Goal: Check status: Check status

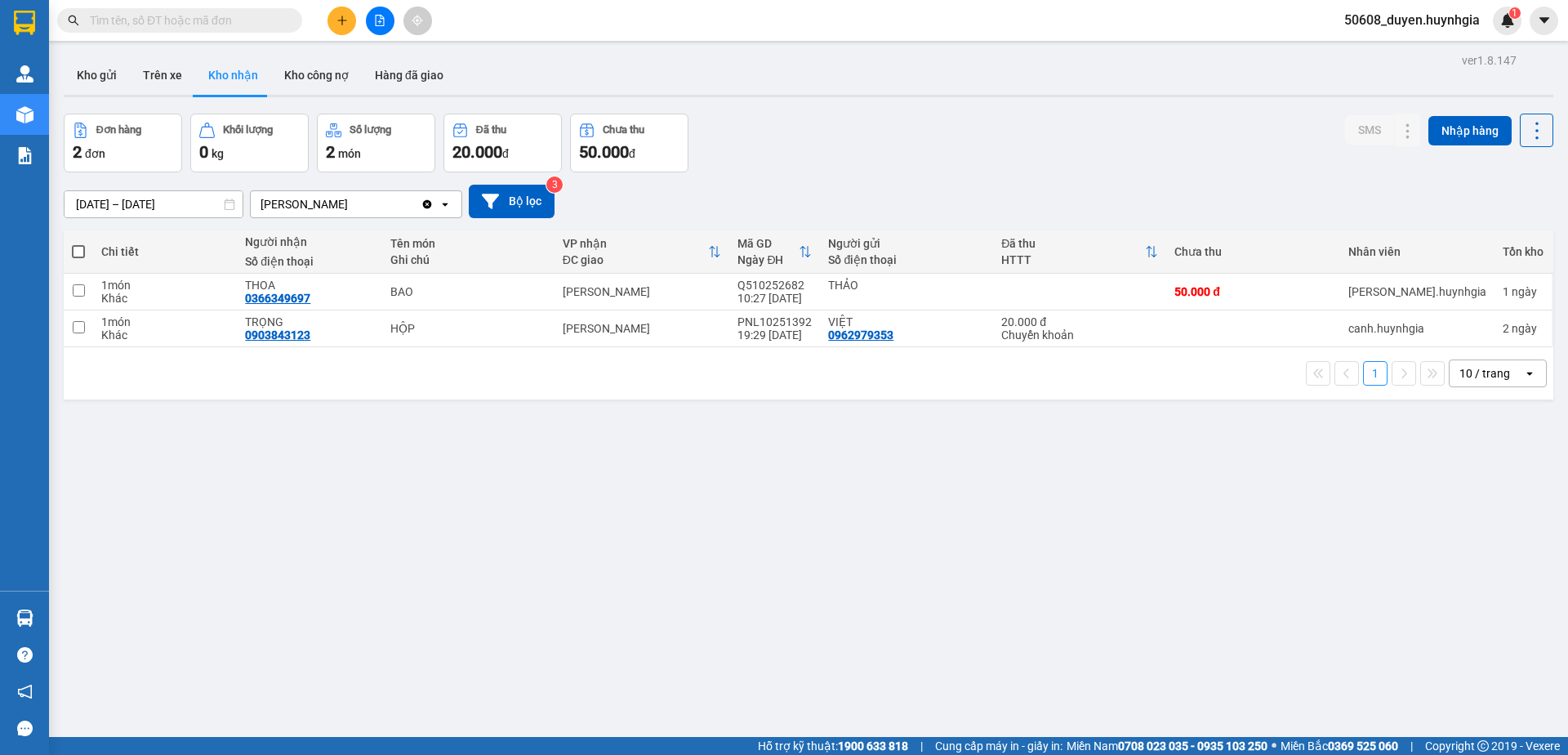
click at [381, 23] on icon "file-add" at bounding box center [379, 20] width 11 height 11
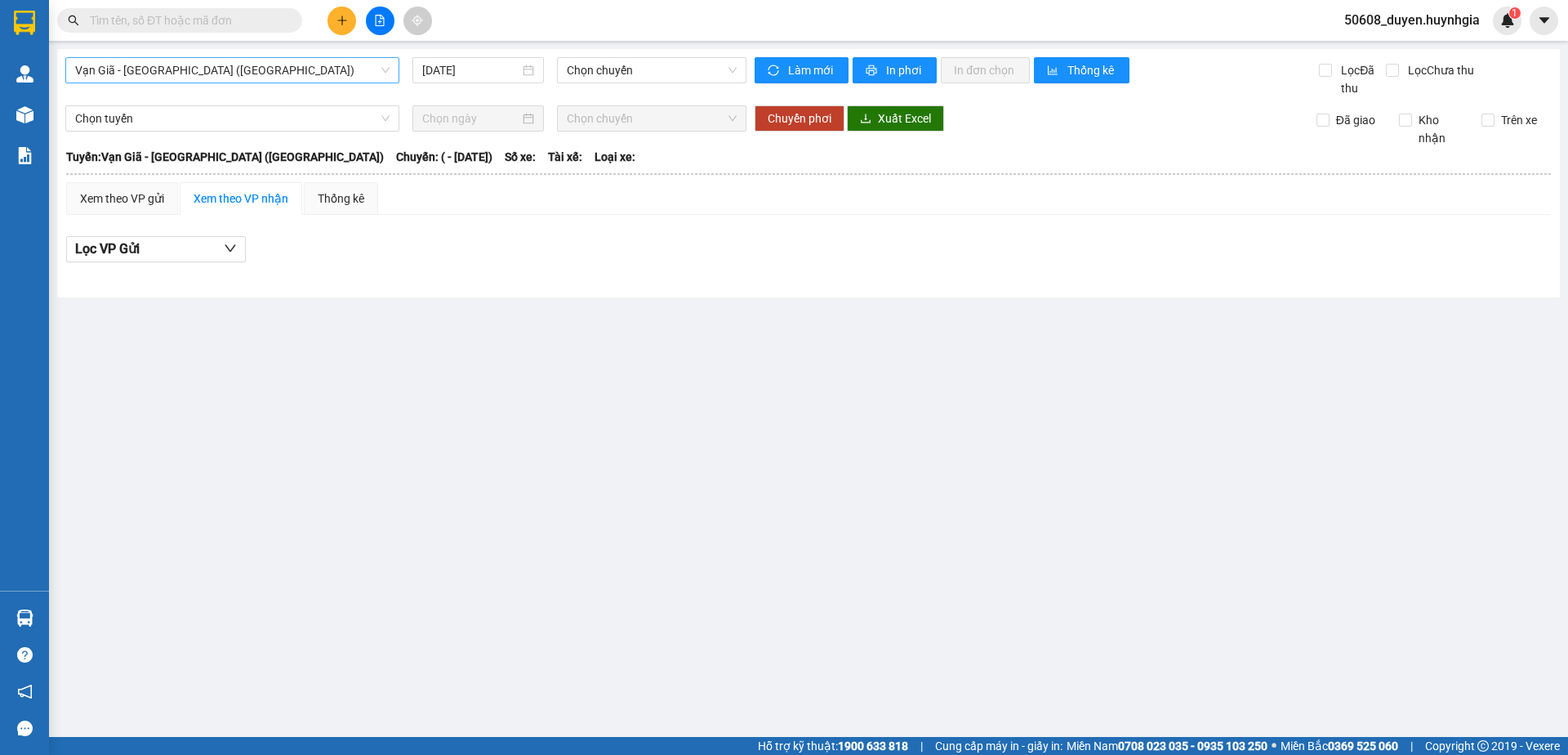
click at [279, 72] on span "Vạn Giã - [GEOGRAPHIC_DATA] ([GEOGRAPHIC_DATA])" at bounding box center [232, 70] width 314 height 25
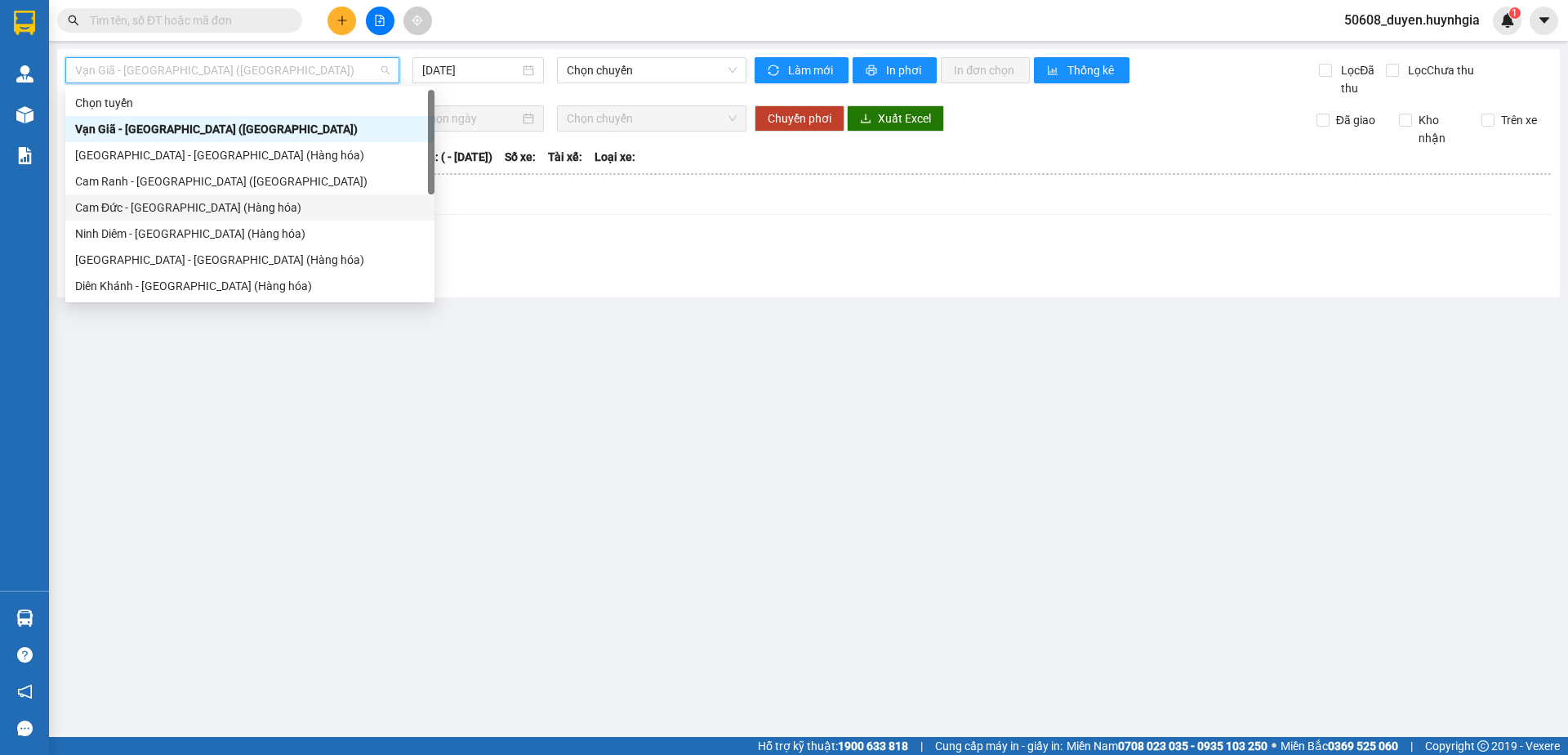
click at [186, 207] on div "Cam Đức - [GEOGRAPHIC_DATA] (Hàng hóa)" at bounding box center [249, 207] width 349 height 18
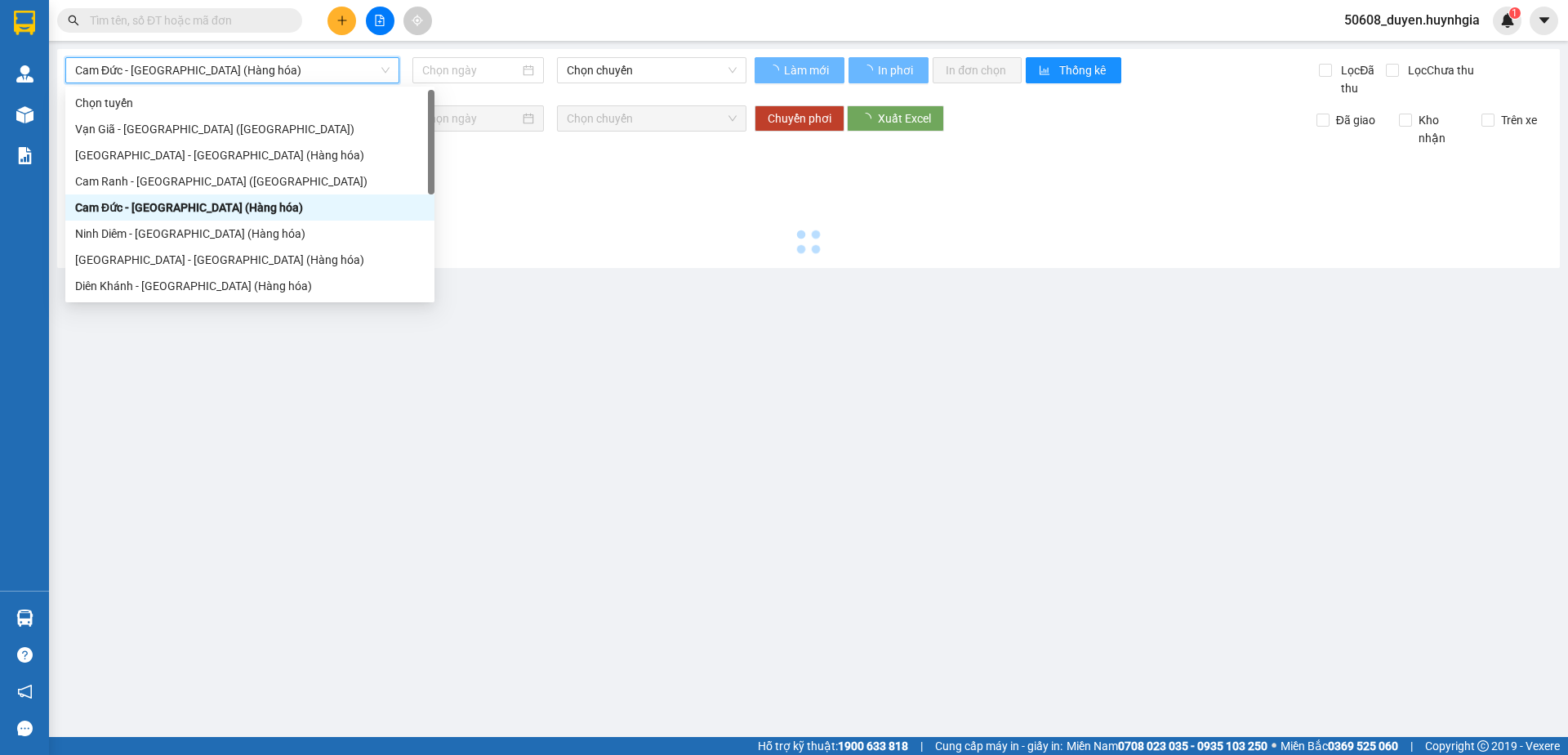
type input "[DATE]"
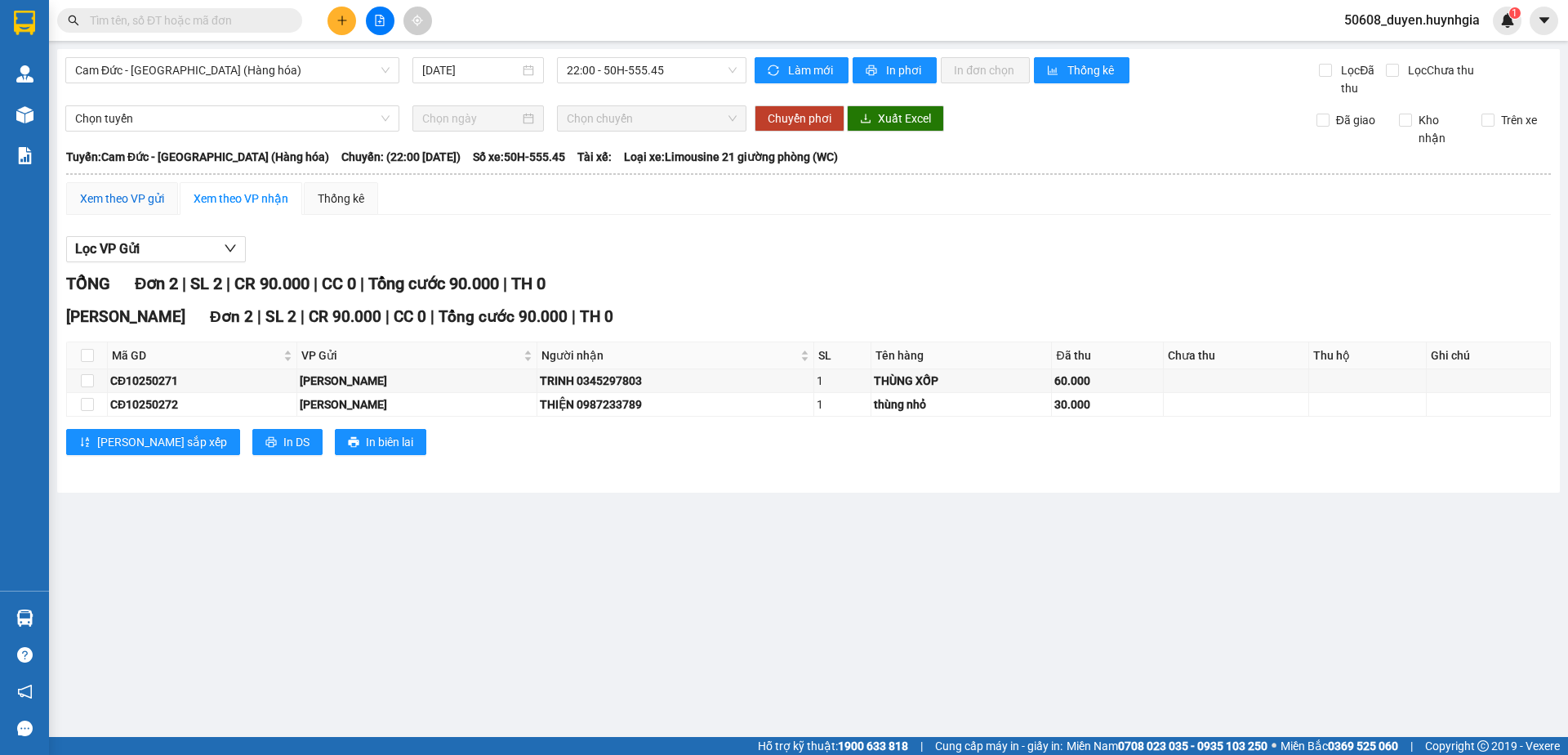
click at [122, 193] on div "Xem theo VP gửi" at bounding box center [122, 198] width 84 height 18
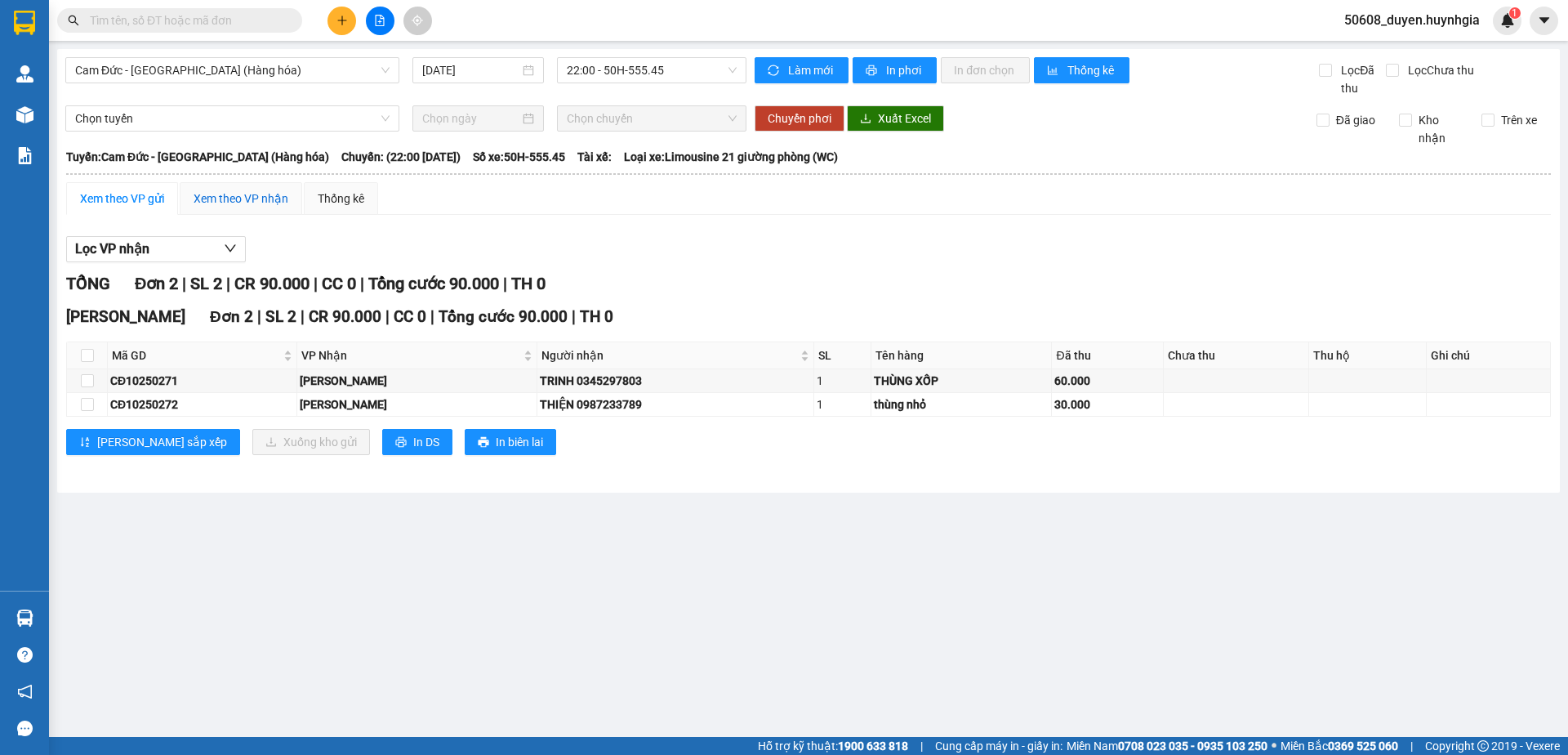
click at [250, 192] on div "Xem theo VP nhận" at bounding box center [241, 198] width 94 height 18
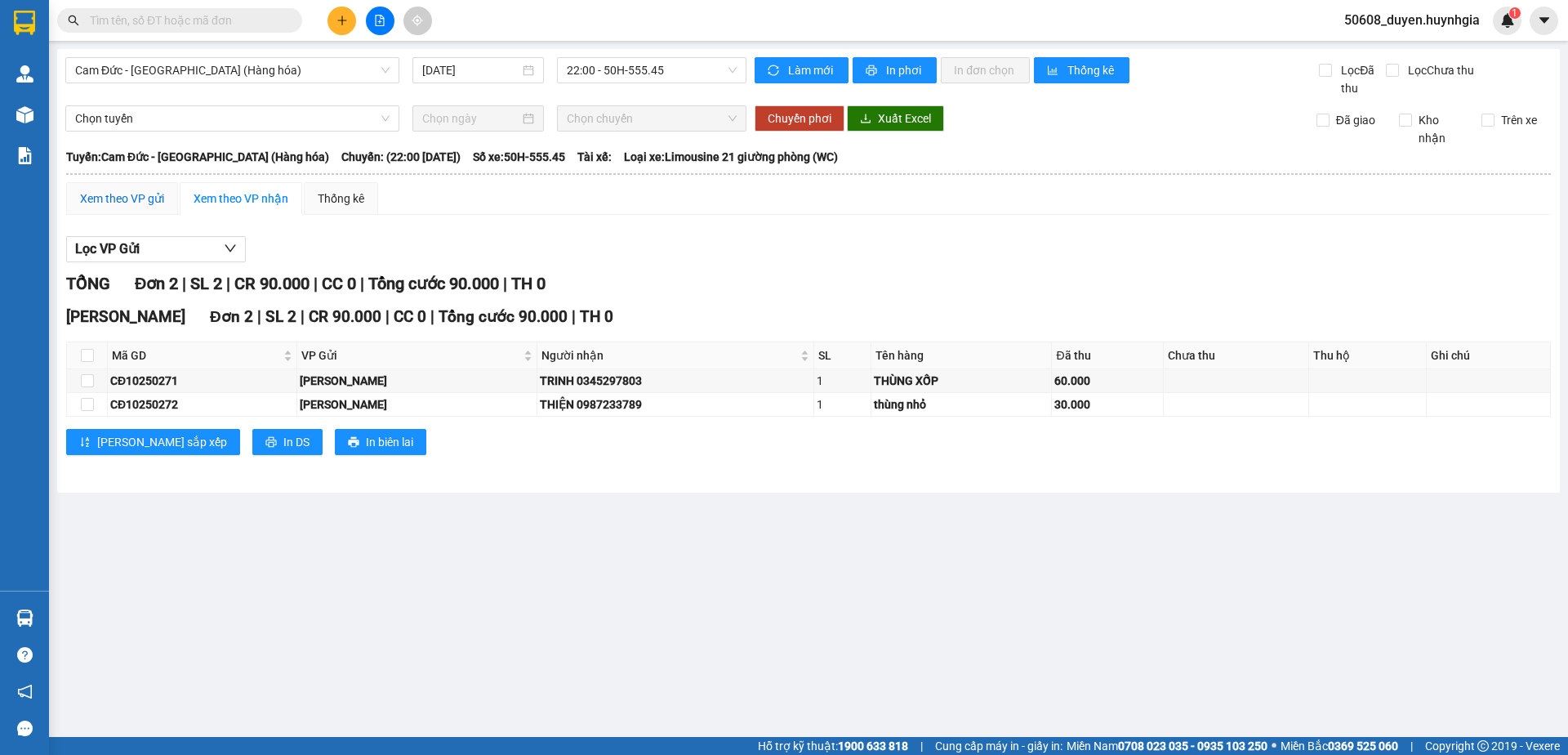
click at [137, 192] on div "Xem theo VP gửi" at bounding box center [122, 198] width 84 height 18
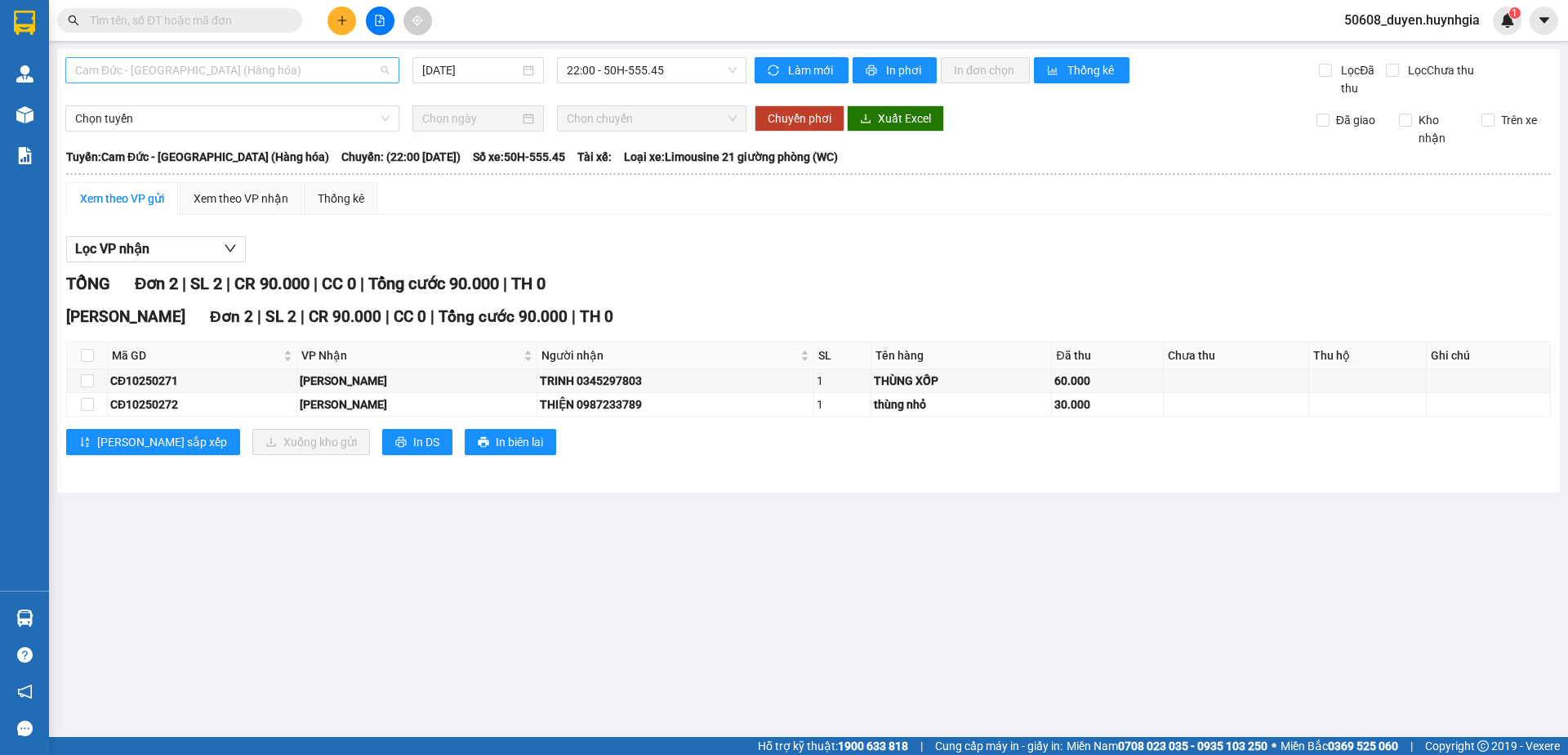
click at [282, 61] on span "Cam Đức - [GEOGRAPHIC_DATA] (Hàng hóa)" at bounding box center [232, 70] width 314 height 25
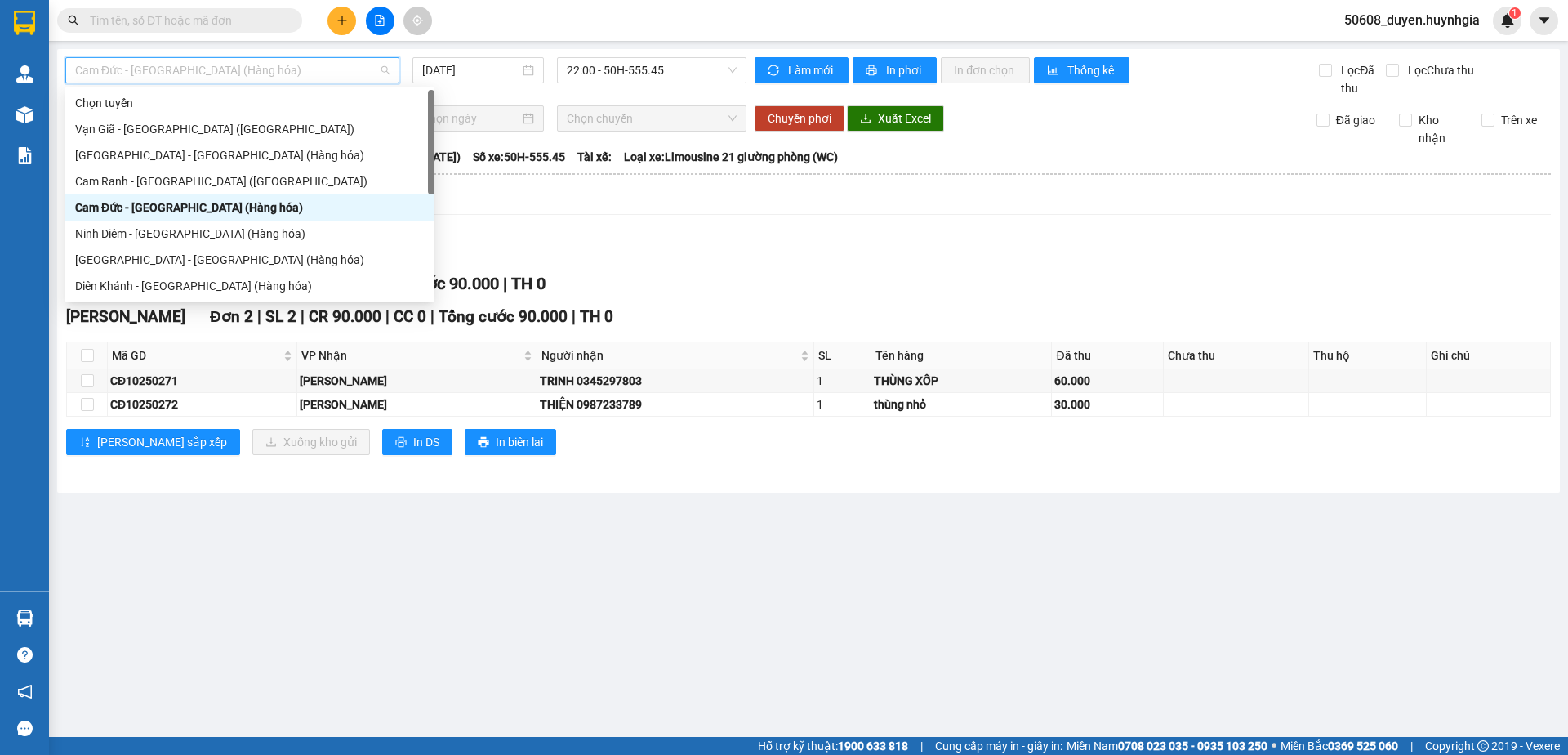
click at [203, 202] on div "Cam Đức - [GEOGRAPHIC_DATA] (Hàng hóa)" at bounding box center [249, 207] width 349 height 18
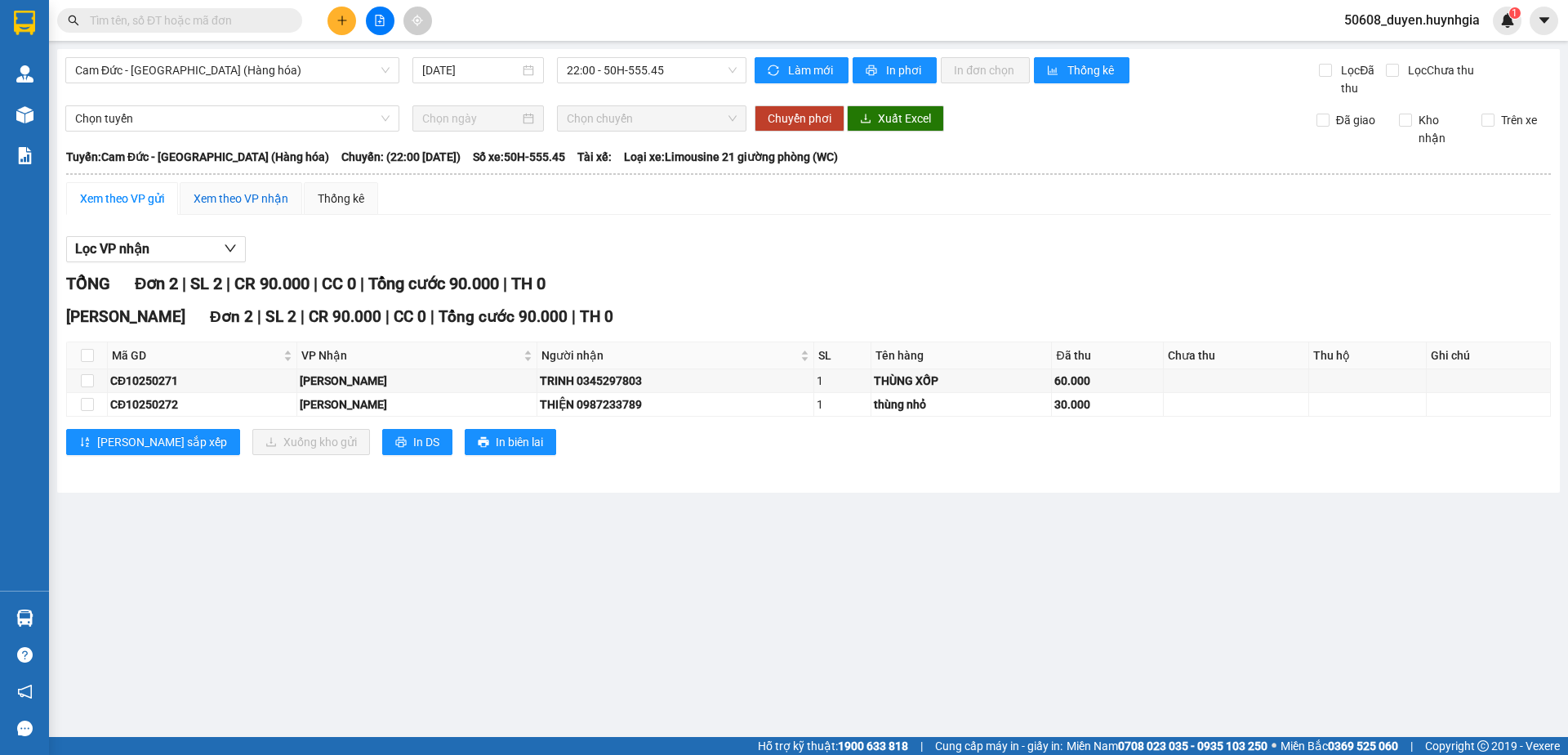
click at [205, 201] on div "Xem theo VP nhận" at bounding box center [241, 198] width 94 height 18
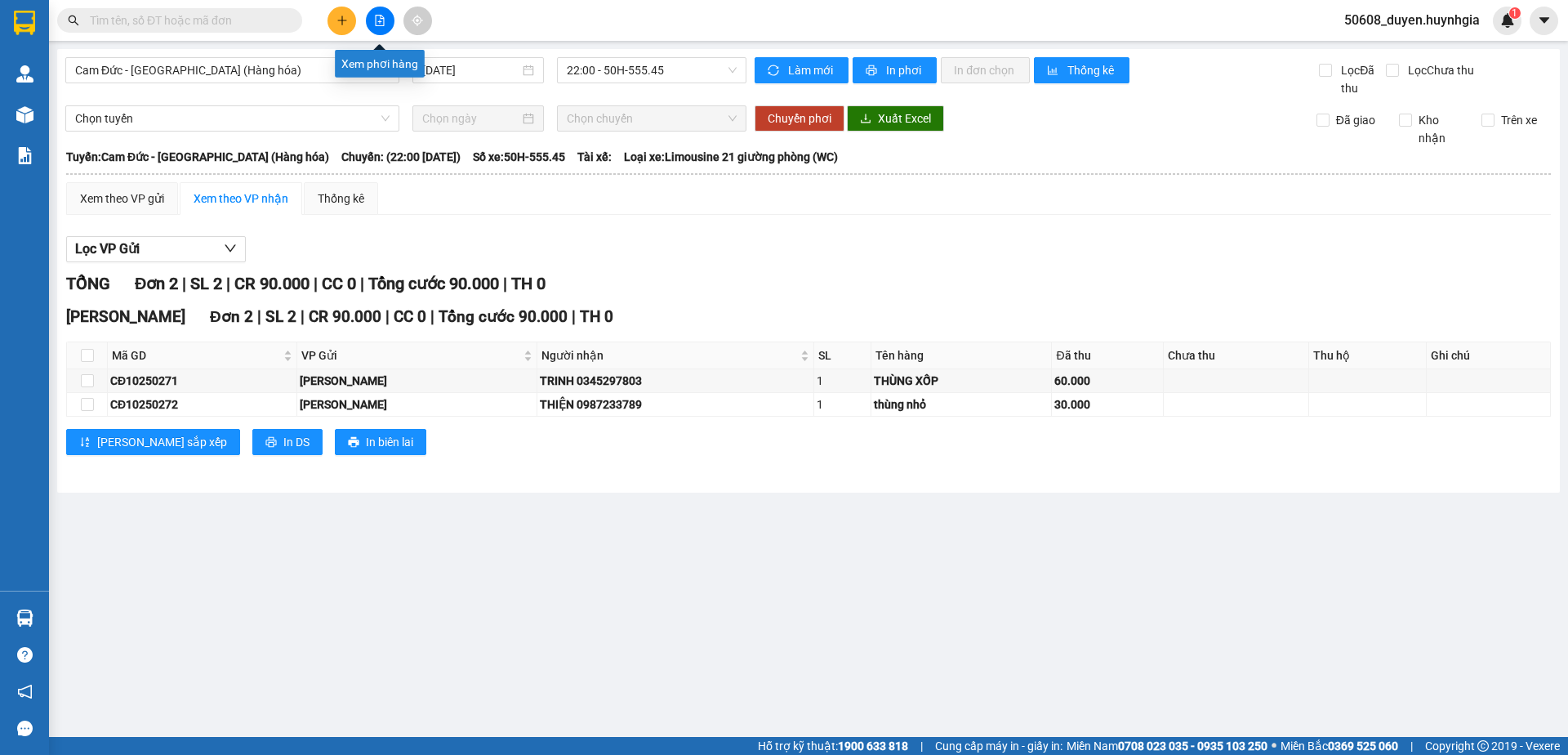
click at [382, 20] on icon "file-add" at bounding box center [379, 20] width 11 height 11
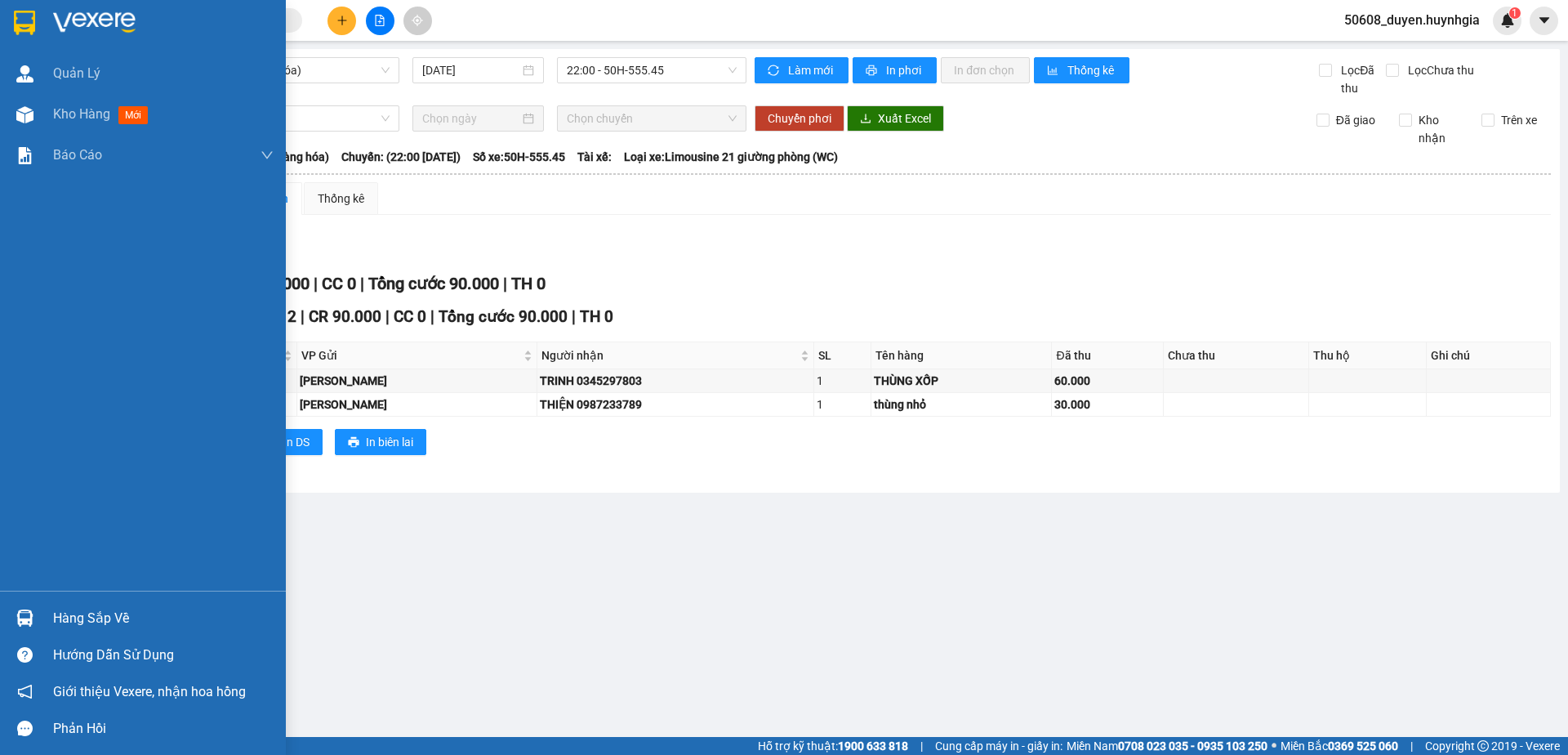
click at [29, 18] on img at bounding box center [24, 22] width 21 height 25
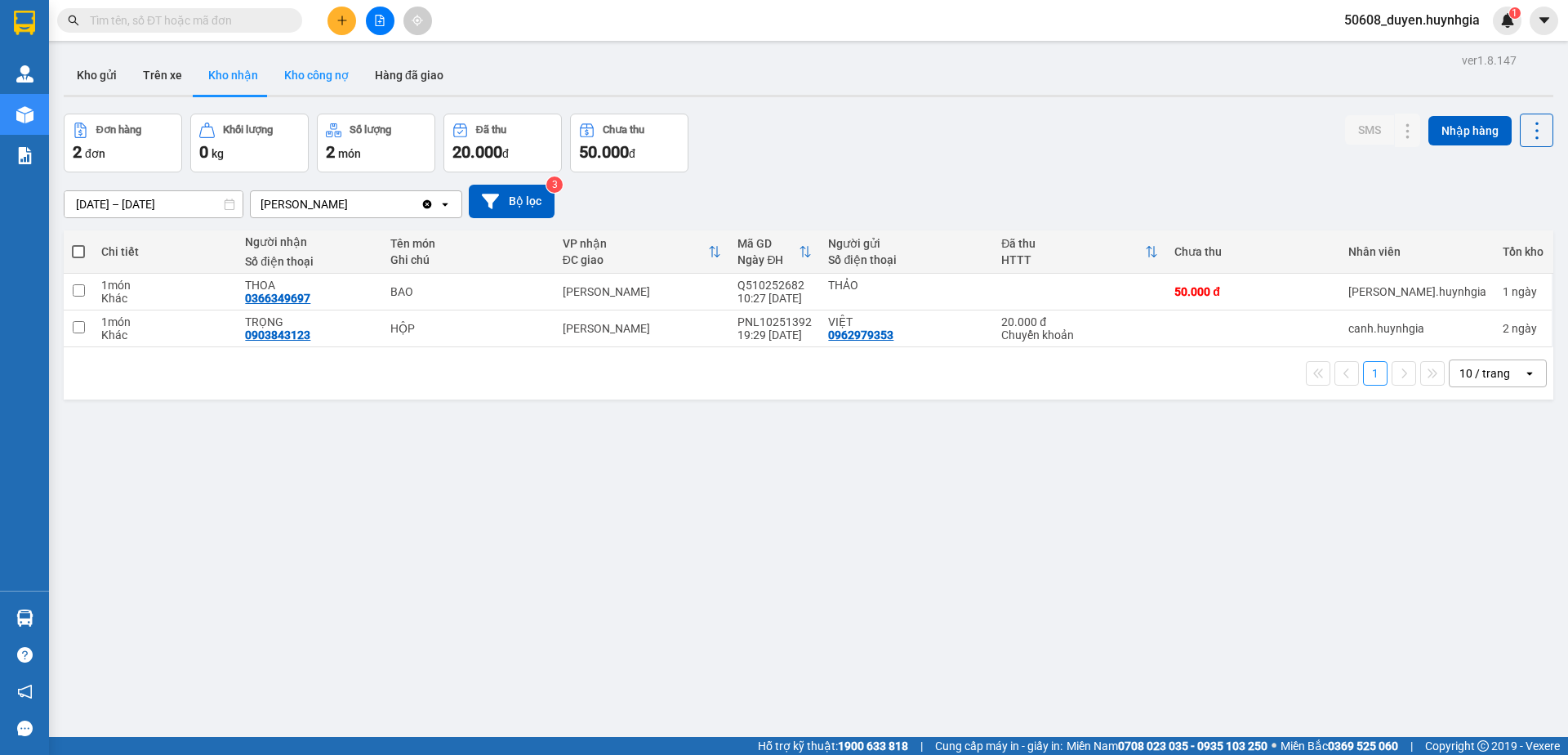
click at [293, 71] on button "Kho công nợ" at bounding box center [316, 75] width 91 height 39
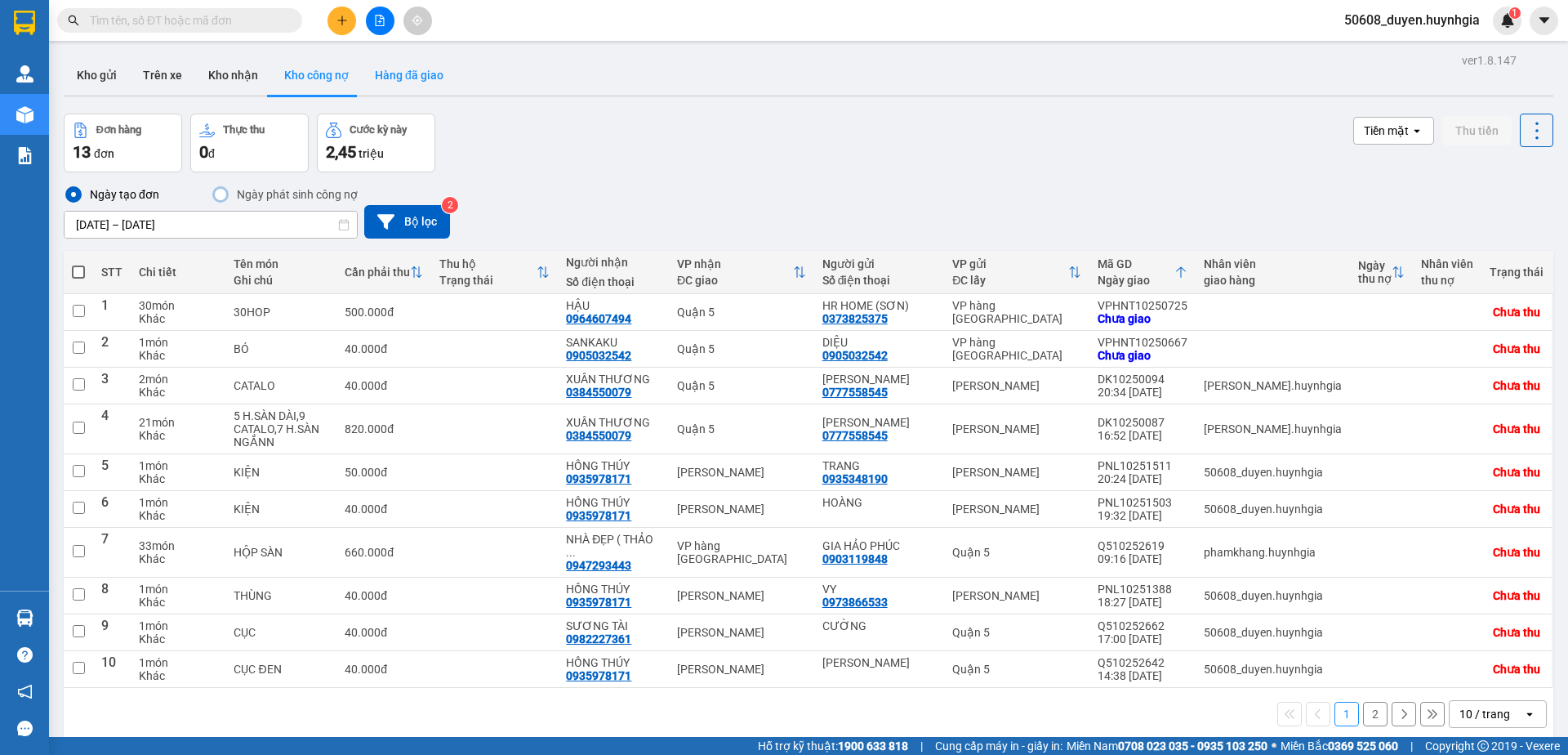
click at [421, 73] on button "Hàng đã giao" at bounding box center [409, 75] width 94 height 39
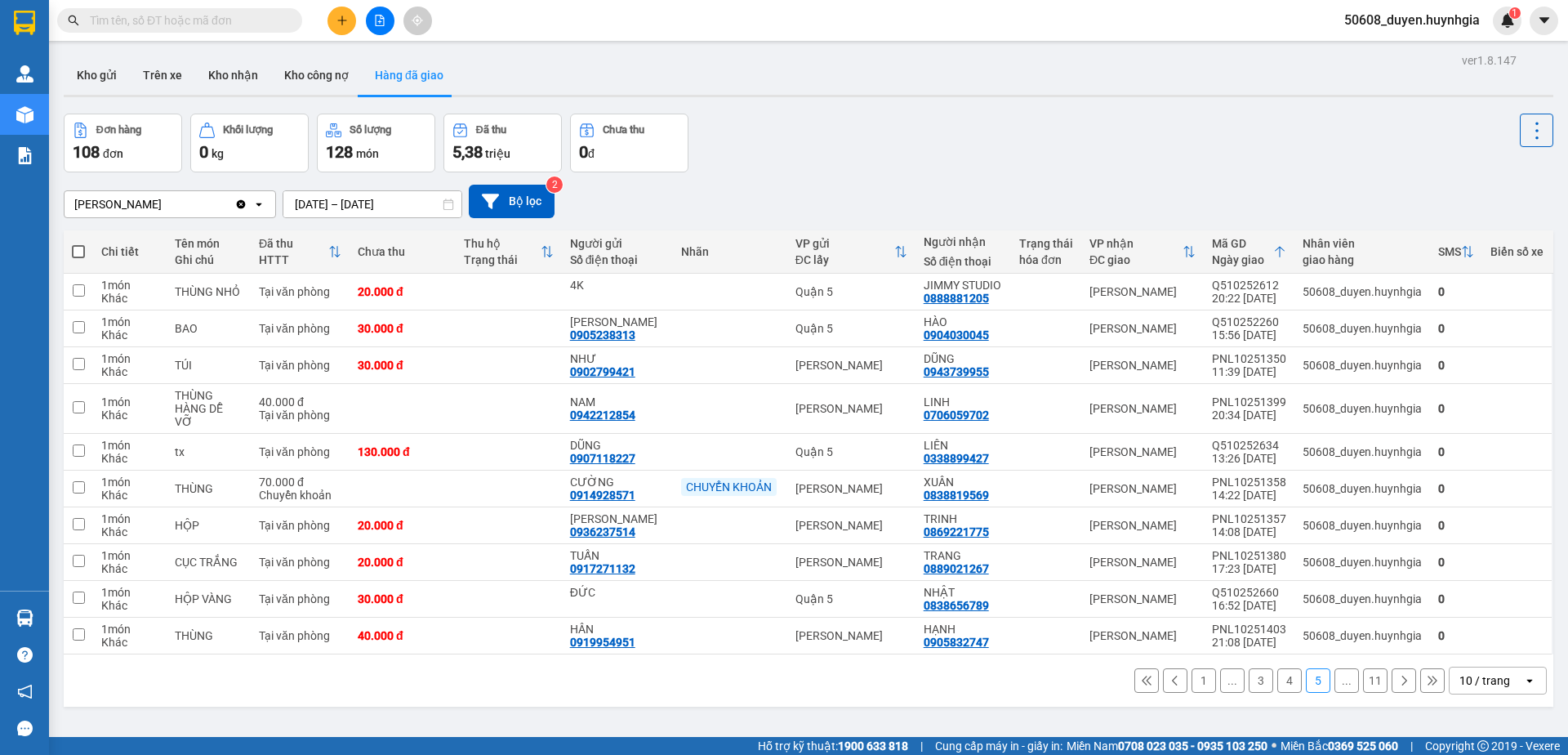
click at [1192, 669] on button "1" at bounding box center [1203, 680] width 25 height 25
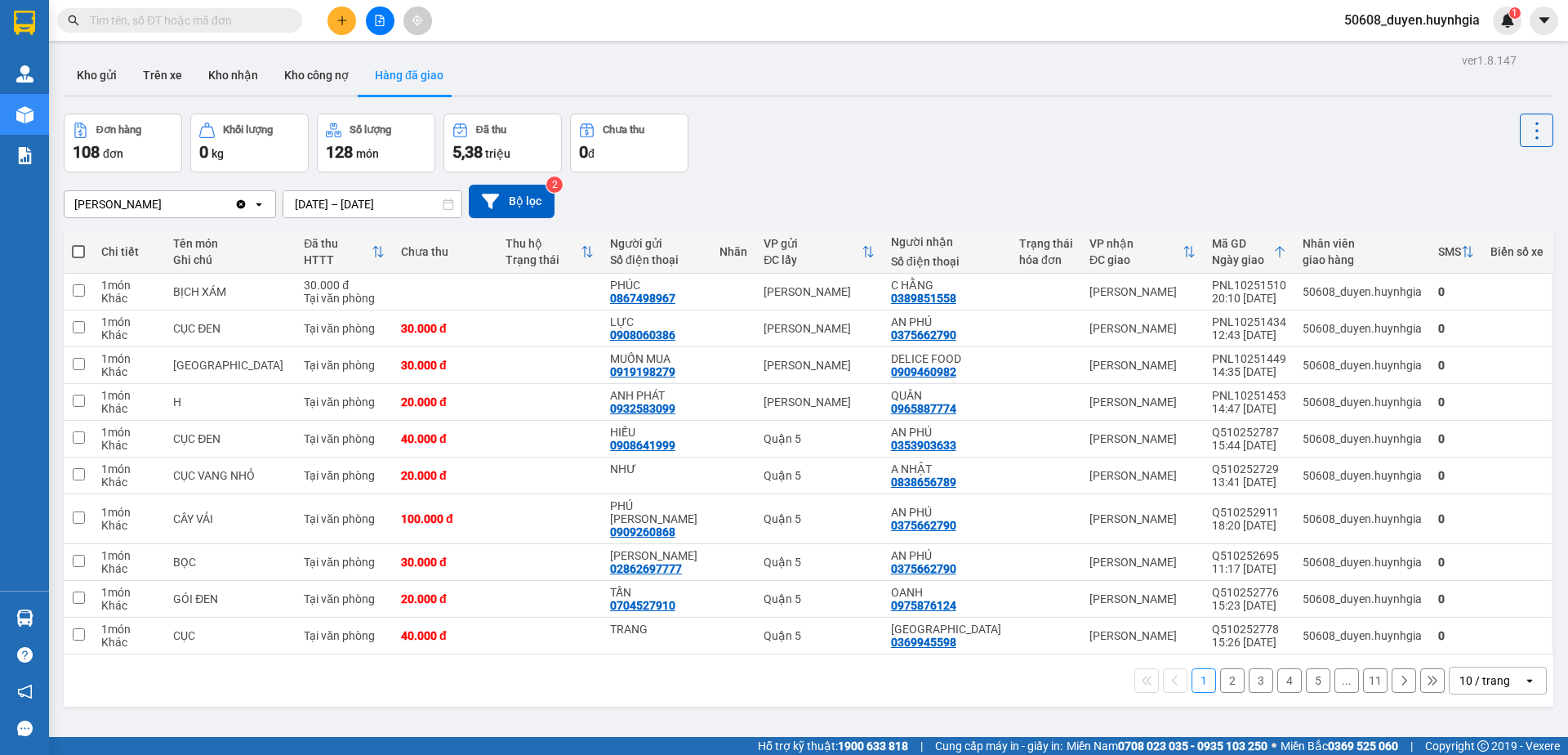
click at [1223, 669] on button "2" at bounding box center [1232, 680] width 25 height 25
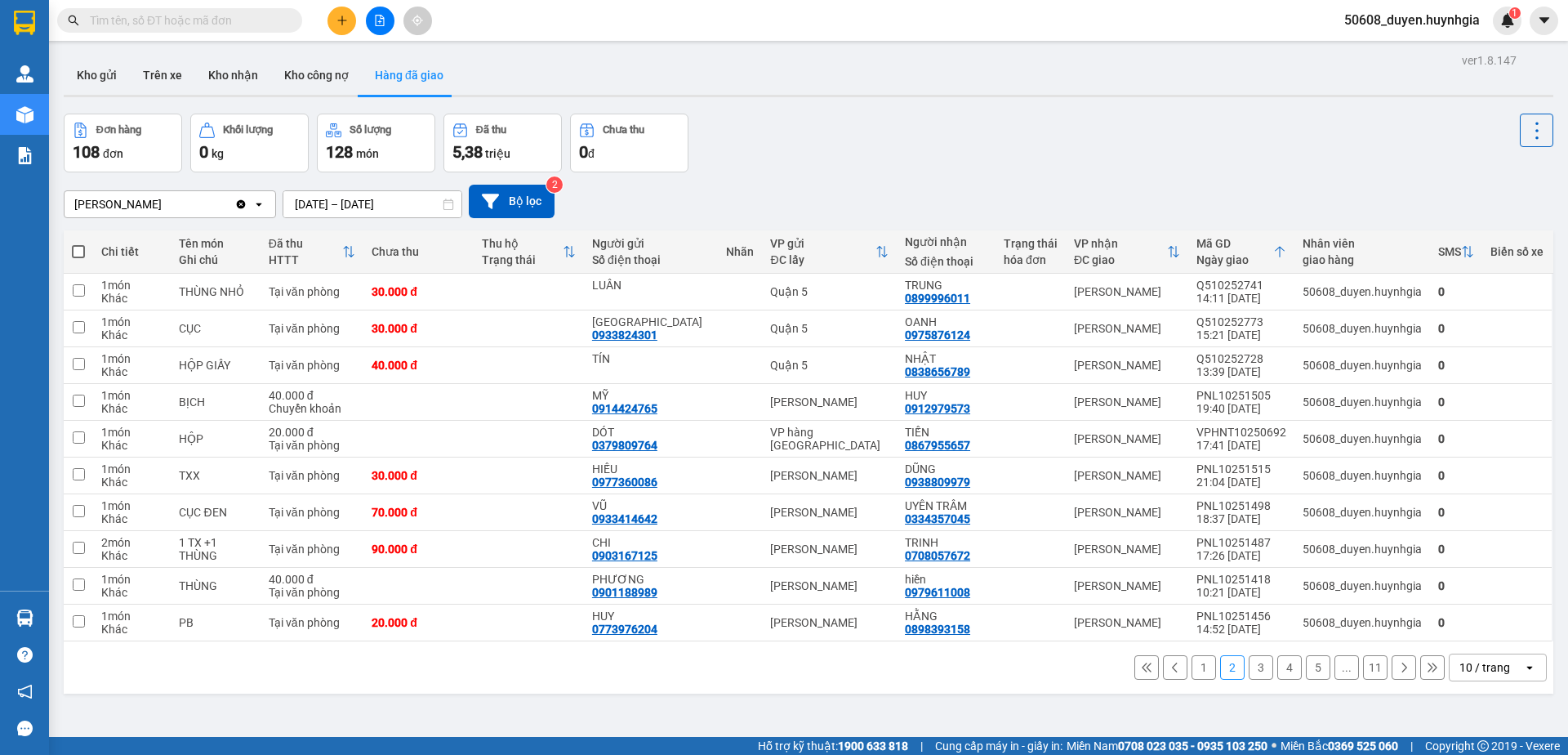
click at [1249, 661] on button "3" at bounding box center [1261, 667] width 25 height 25
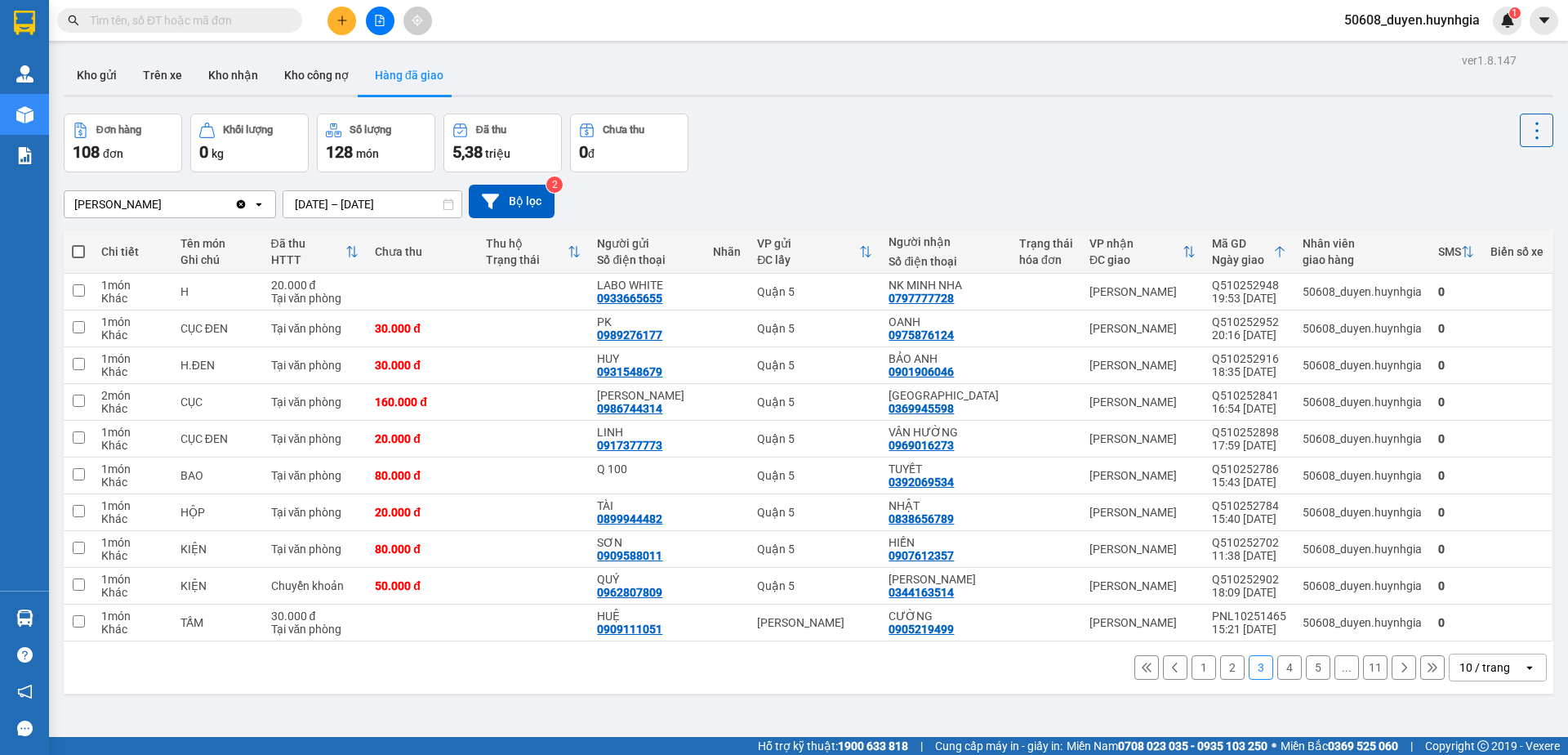
click at [1277, 673] on button "4" at bounding box center [1289, 667] width 25 height 25
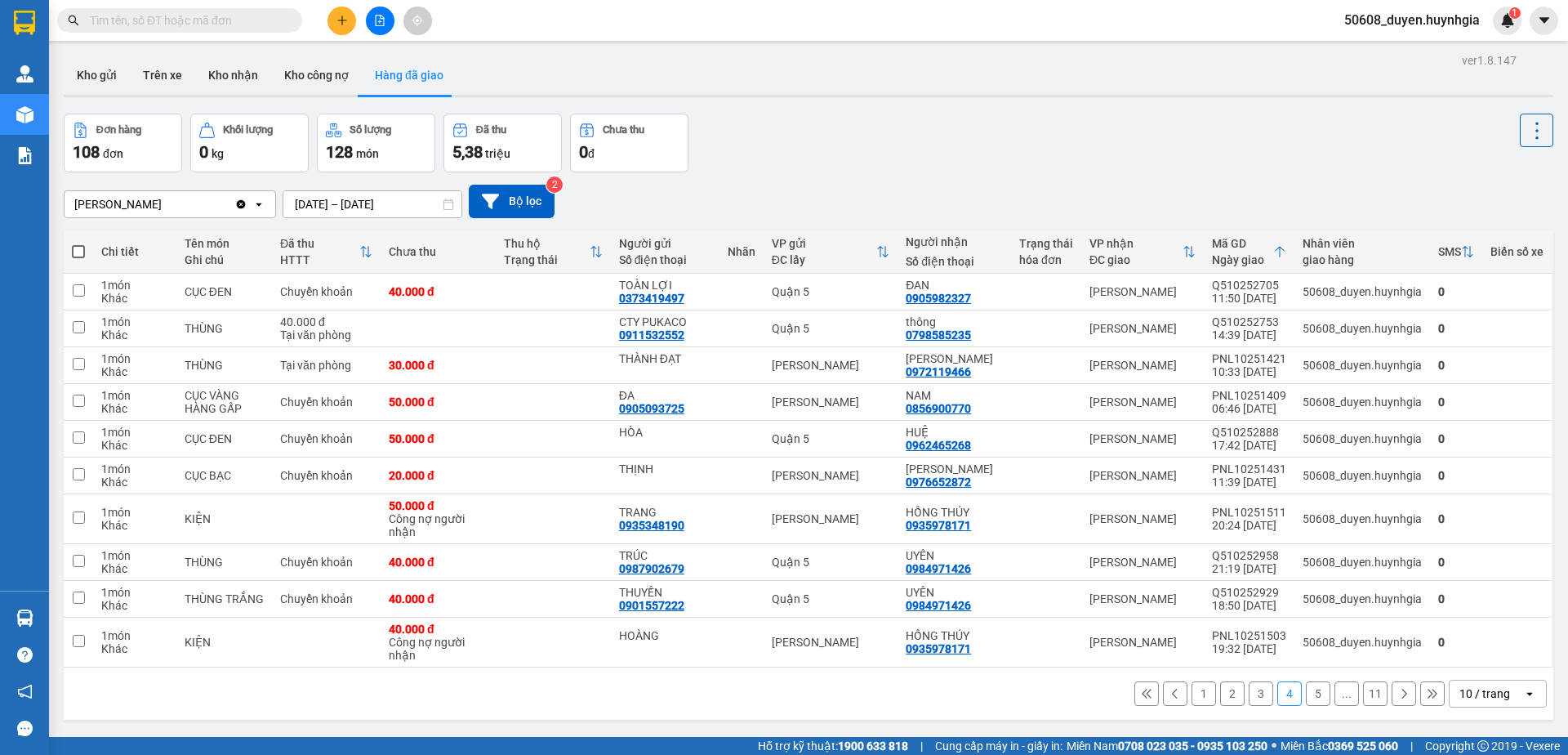
click at [1306, 693] on button "5" at bounding box center [1318, 694] width 25 height 25
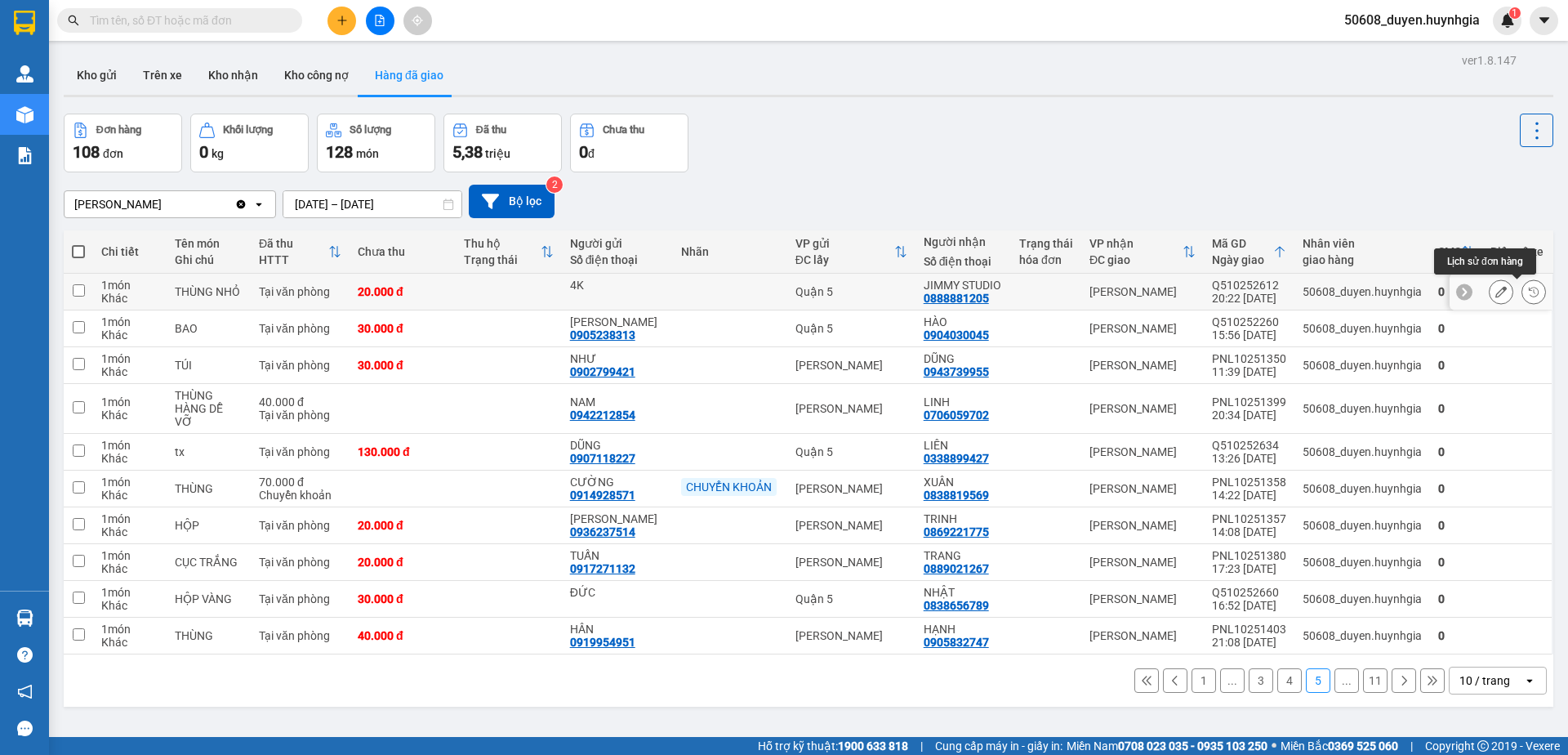
click at [1528, 291] on icon at bounding box center [1533, 291] width 11 height 11
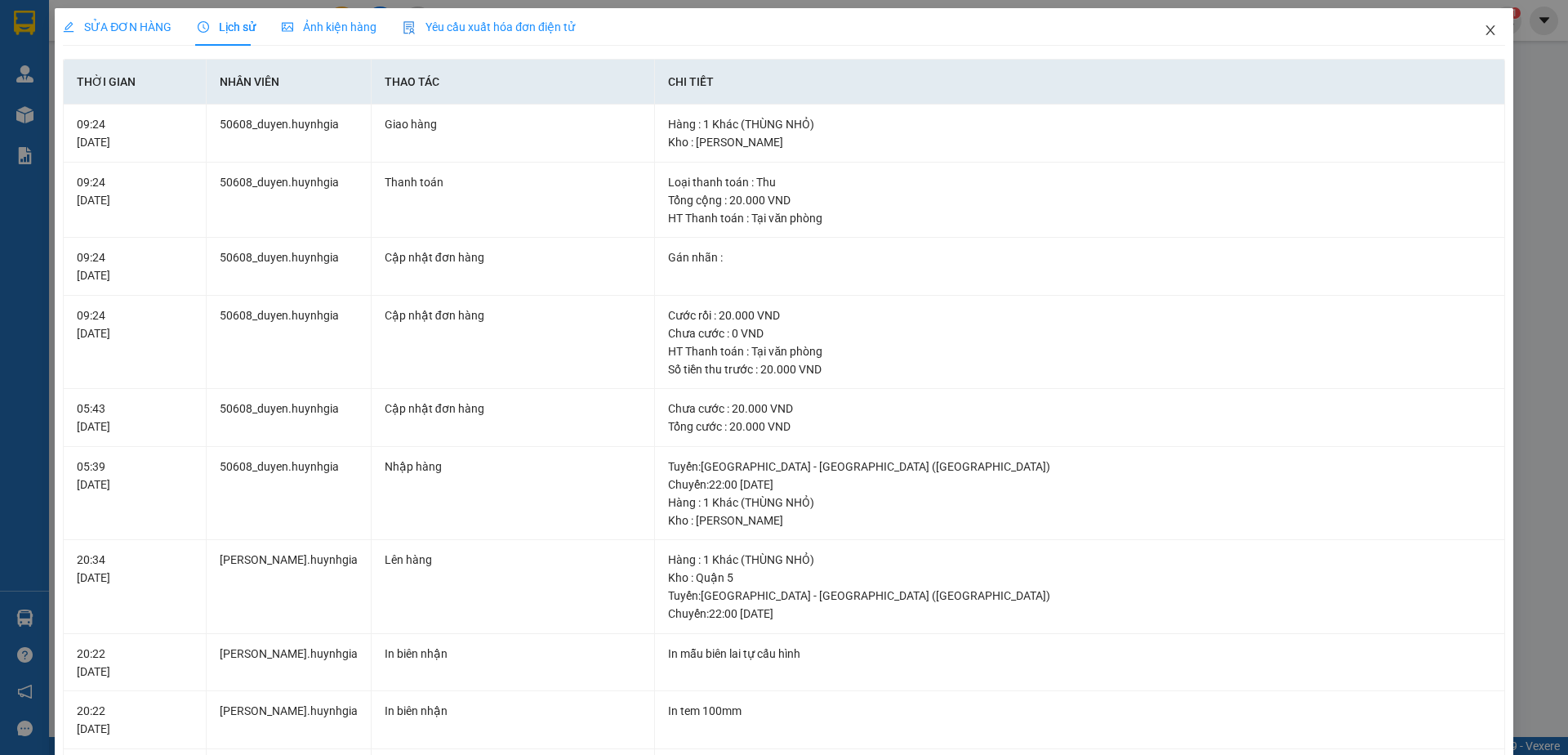
click at [1474, 22] on span "Close" at bounding box center [1491, 31] width 46 height 46
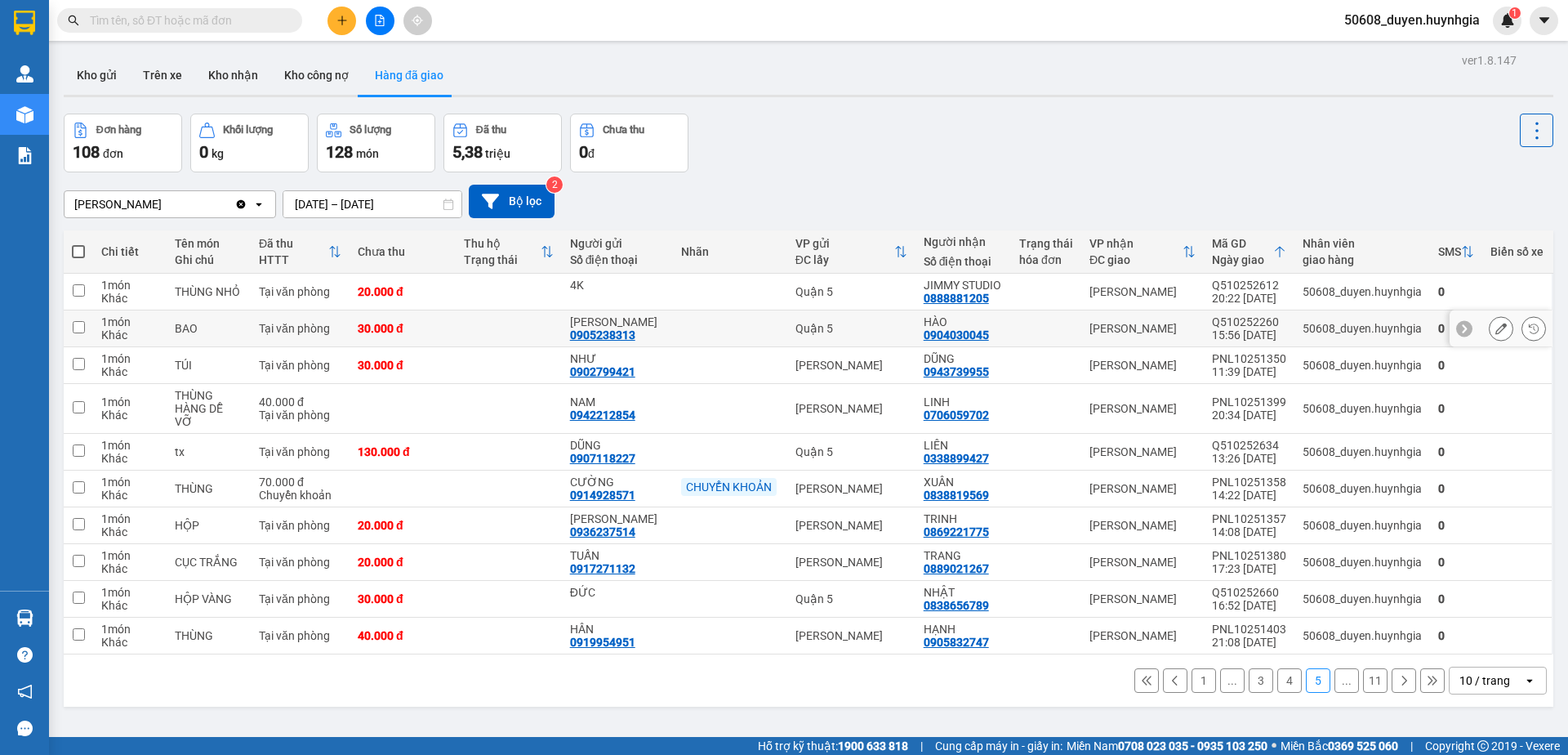
click at [1529, 332] on icon at bounding box center [1534, 329] width 10 height 10
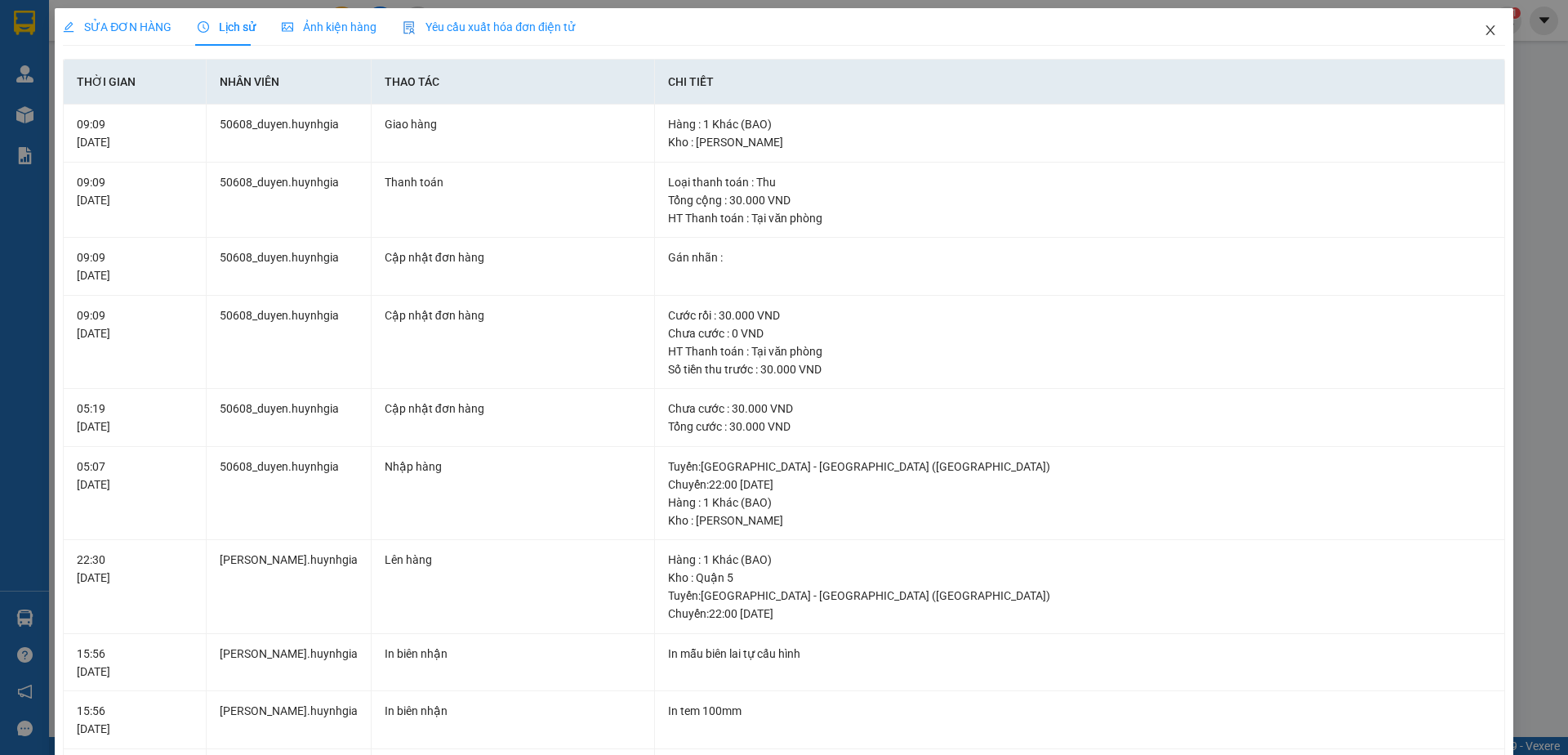
click at [1488, 34] on span "Close" at bounding box center [1491, 31] width 46 height 46
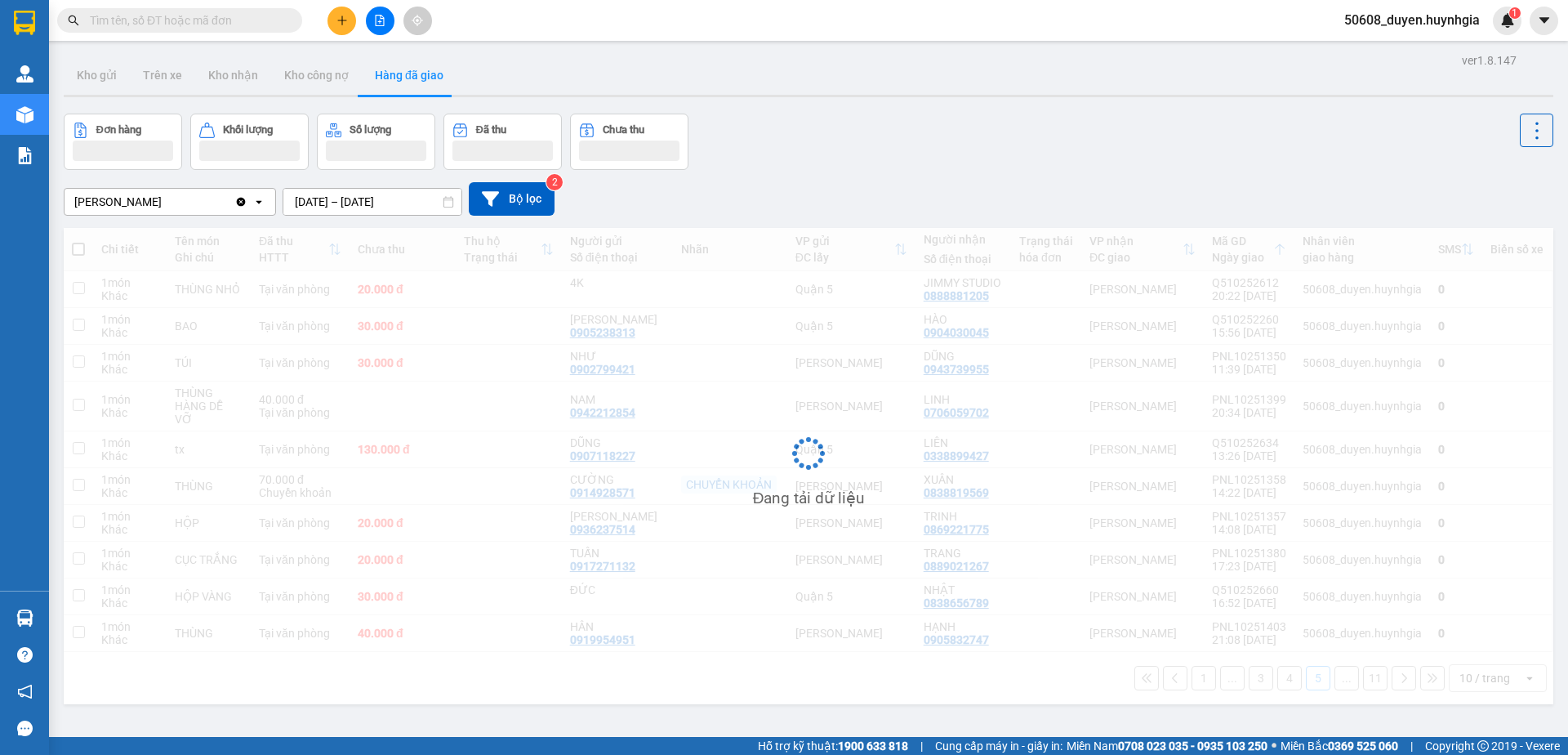
click at [1477, 31] on div "50608_duyen.huynhgia 1" at bounding box center [1427, 21] width 190 height 29
